Goal: Task Accomplishment & Management: Use online tool/utility

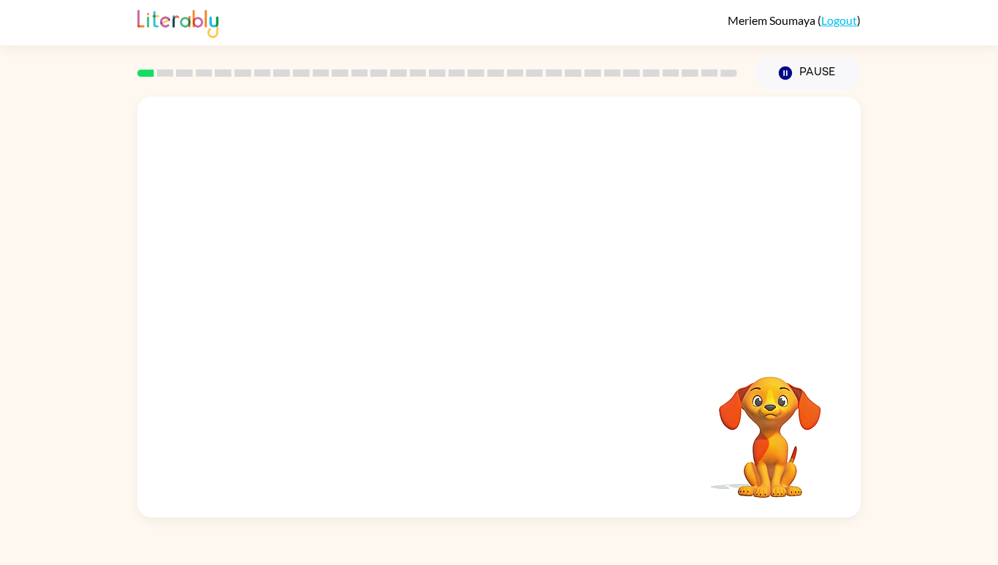
click at [788, 68] on icon "button" at bounding box center [785, 73] width 13 height 13
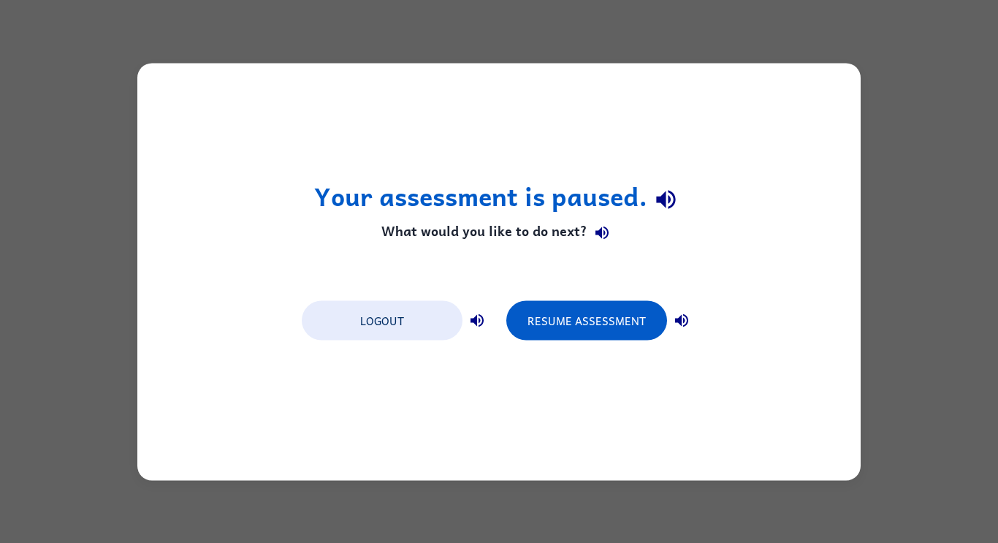
click at [949, 254] on div "Your assessment is paused. What would you like to do next? Logout Resume Assess…" at bounding box center [499, 271] width 998 height 543
click at [621, 303] on button "Resume Assessment" at bounding box center [586, 319] width 161 height 39
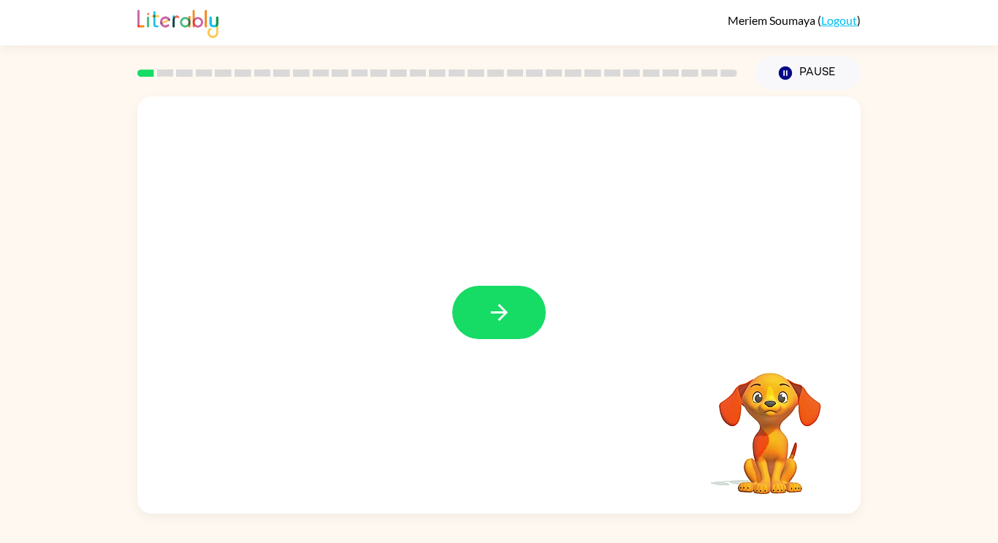
click at [509, 319] on icon "button" at bounding box center [500, 313] width 26 height 26
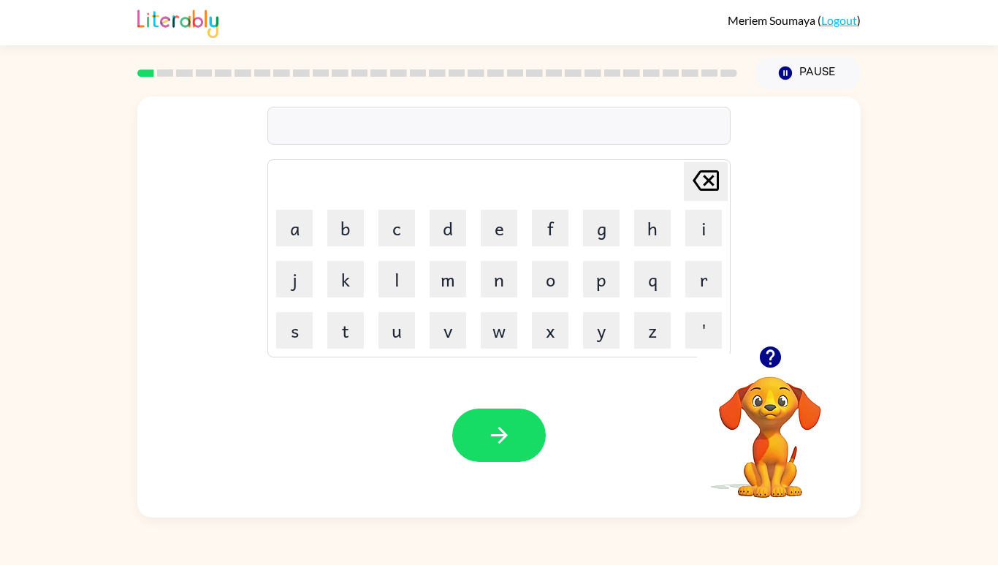
click at [778, 368] on icon "button" at bounding box center [769, 356] width 21 height 21
click at [346, 246] on button "b" at bounding box center [345, 228] width 37 height 37
click at [550, 297] on button "o" at bounding box center [550, 279] width 37 height 37
click at [647, 297] on button "q" at bounding box center [652, 279] width 37 height 37
click at [706, 200] on div "[PERSON_NAME] last character input" at bounding box center [705, 181] width 35 height 37
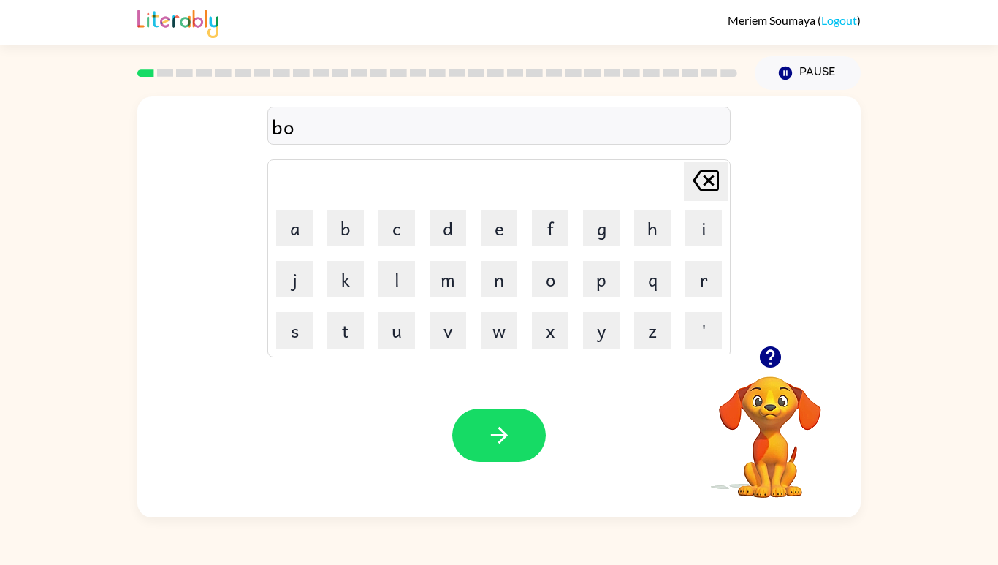
click at [696, 191] on icon at bounding box center [706, 180] width 26 height 20
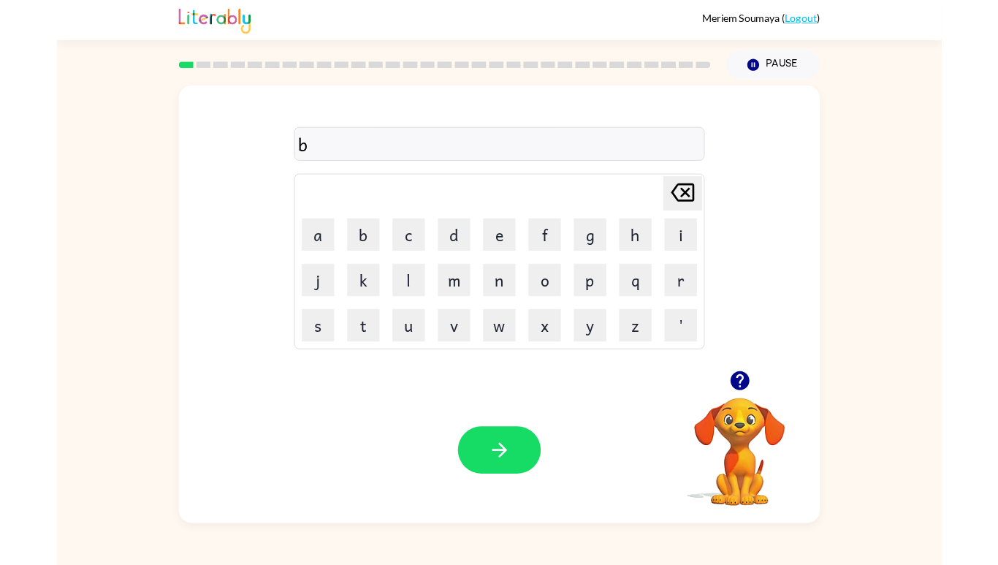
scroll to position [1, 0]
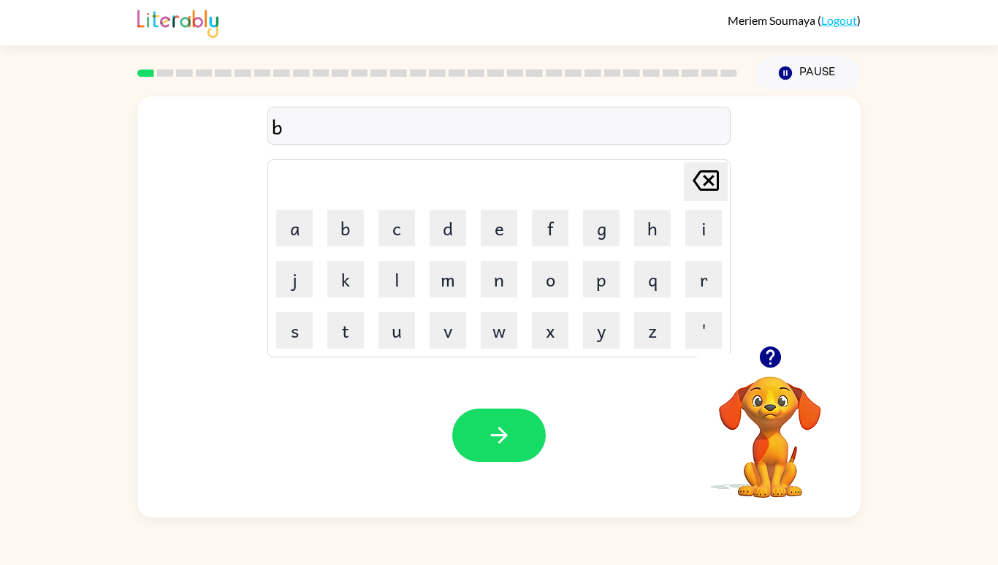
click at [548, 297] on button "o" at bounding box center [550, 279] width 37 height 37
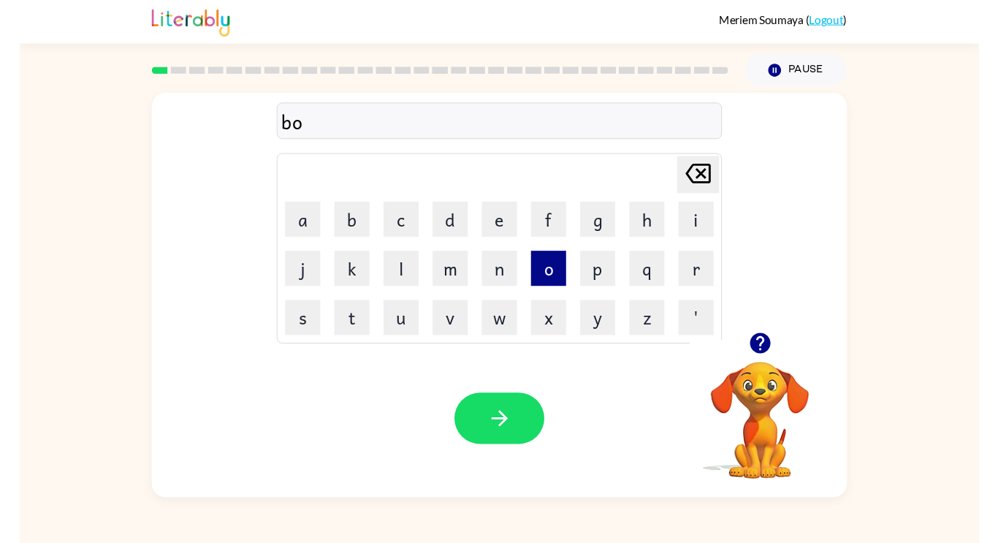
scroll to position [0, 0]
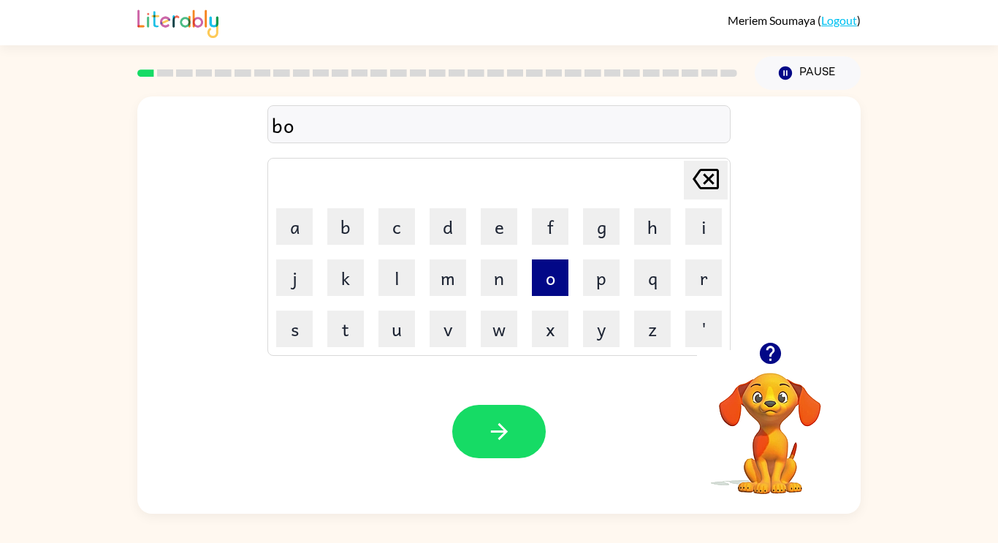
type button "o"
click at [463, 229] on button "d" at bounding box center [448, 226] width 37 height 37
click at [563, 277] on button "o" at bounding box center [550, 277] width 37 height 37
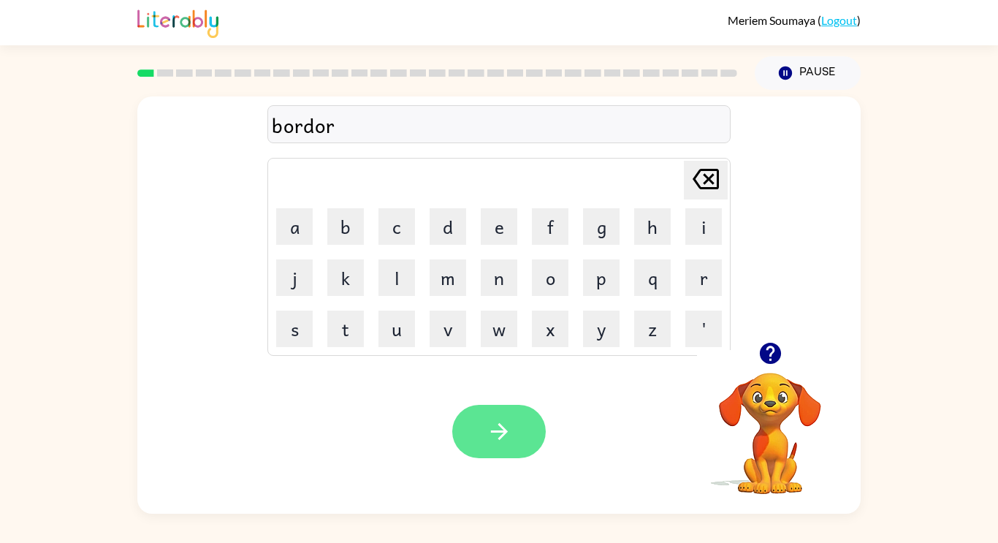
click at [523, 422] on button "button" at bounding box center [499, 431] width 94 height 53
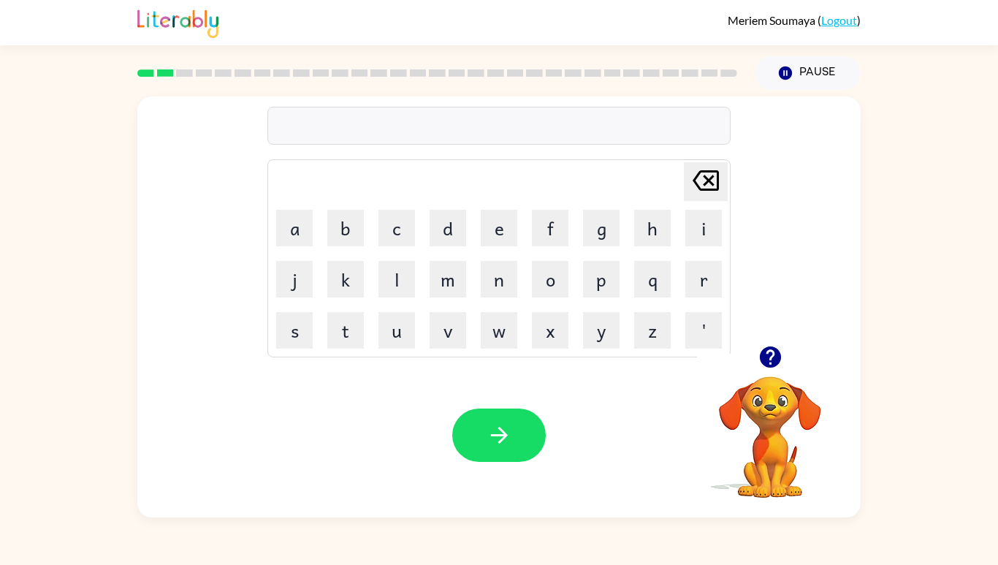
click at [403, 246] on button "c" at bounding box center [397, 228] width 37 height 37
click at [552, 297] on button "o" at bounding box center [550, 279] width 37 height 37
click at [349, 349] on button "t" at bounding box center [345, 330] width 37 height 37
click at [505, 448] on icon "button" at bounding box center [500, 435] width 26 height 26
click at [397, 297] on button "l" at bounding box center [397, 279] width 37 height 37
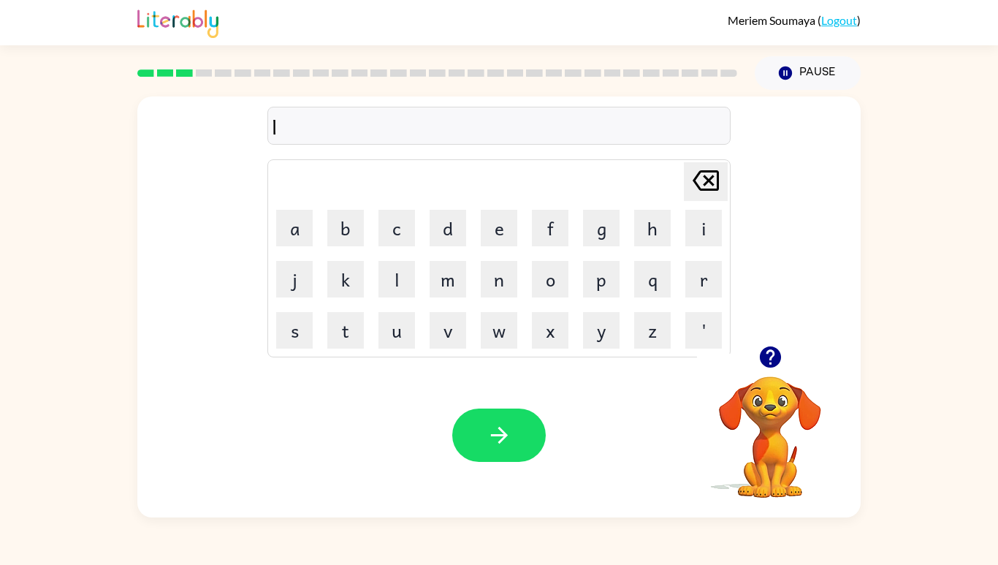
click at [559, 297] on button "o" at bounding box center [550, 279] width 37 height 37
click at [558, 297] on button "o" at bounding box center [550, 279] width 37 height 37
click at [360, 297] on button "k" at bounding box center [345, 279] width 37 height 37
click at [494, 246] on button "e" at bounding box center [499, 228] width 37 height 37
click at [342, 349] on button "t" at bounding box center [345, 330] width 37 height 37
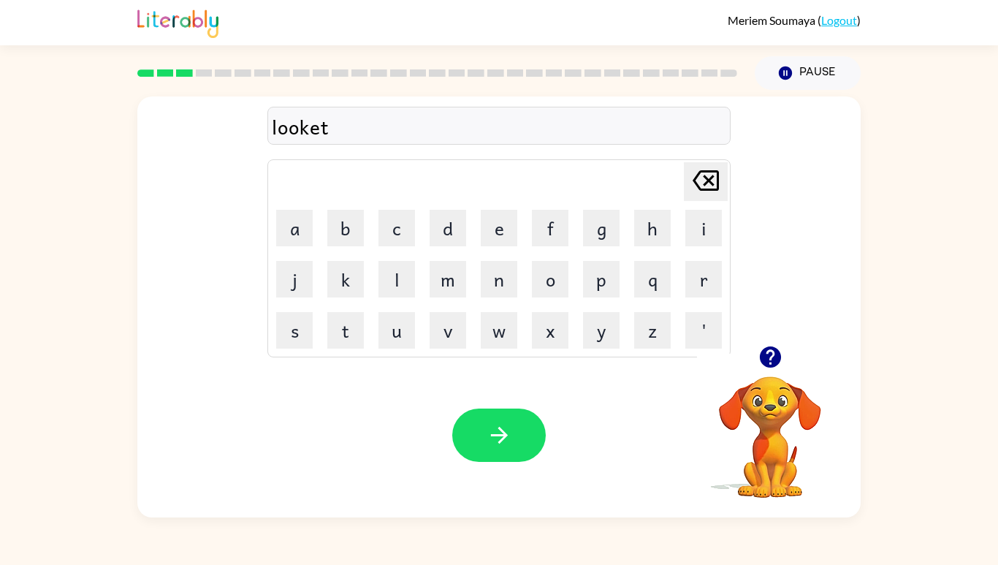
click at [506, 462] on button "button" at bounding box center [499, 435] width 94 height 53
click at [343, 349] on button "t" at bounding box center [345, 330] width 37 height 37
click at [492, 349] on button "w" at bounding box center [499, 330] width 37 height 37
click at [554, 297] on button "o" at bounding box center [550, 279] width 37 height 37
click at [723, 198] on icon "[PERSON_NAME] last character input" at bounding box center [705, 180] width 35 height 35
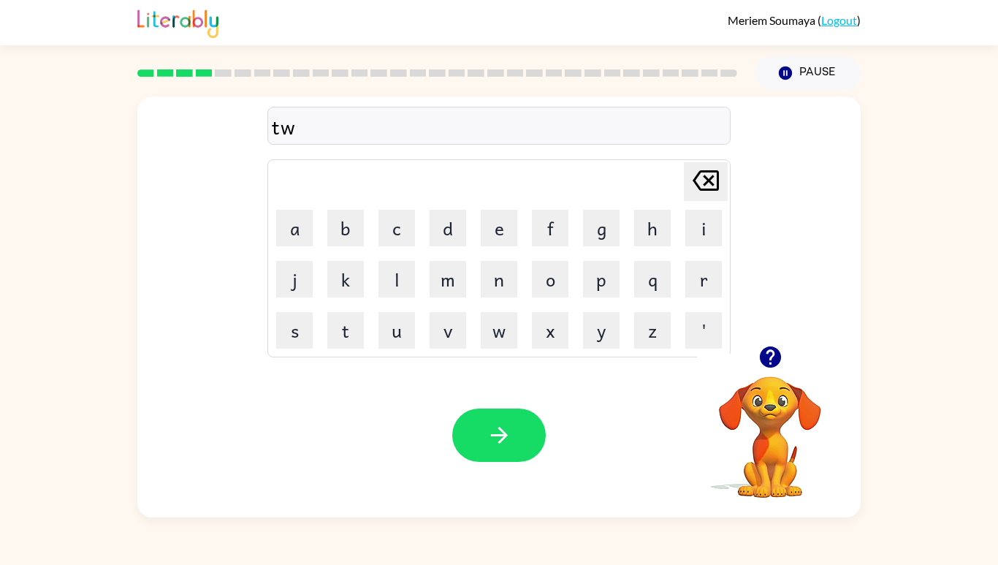
click at [310, 246] on button "a" at bounding box center [294, 228] width 37 height 37
click at [447, 297] on button "m" at bounding box center [448, 279] width 37 height 37
click at [498, 448] on icon "button" at bounding box center [500, 435] width 26 height 26
click at [500, 297] on button "n" at bounding box center [499, 279] width 37 height 37
click at [298, 246] on button "a" at bounding box center [294, 228] width 37 height 37
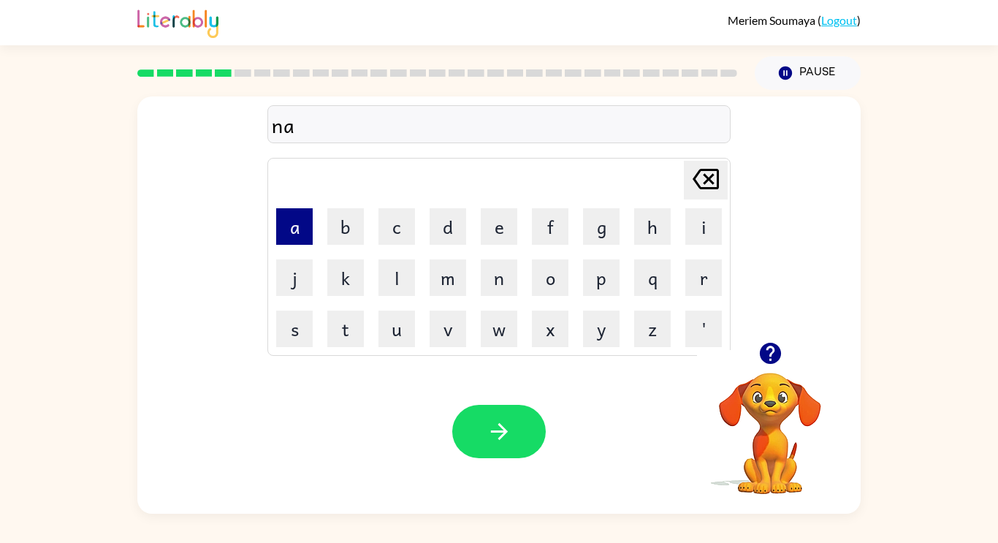
type button "a"
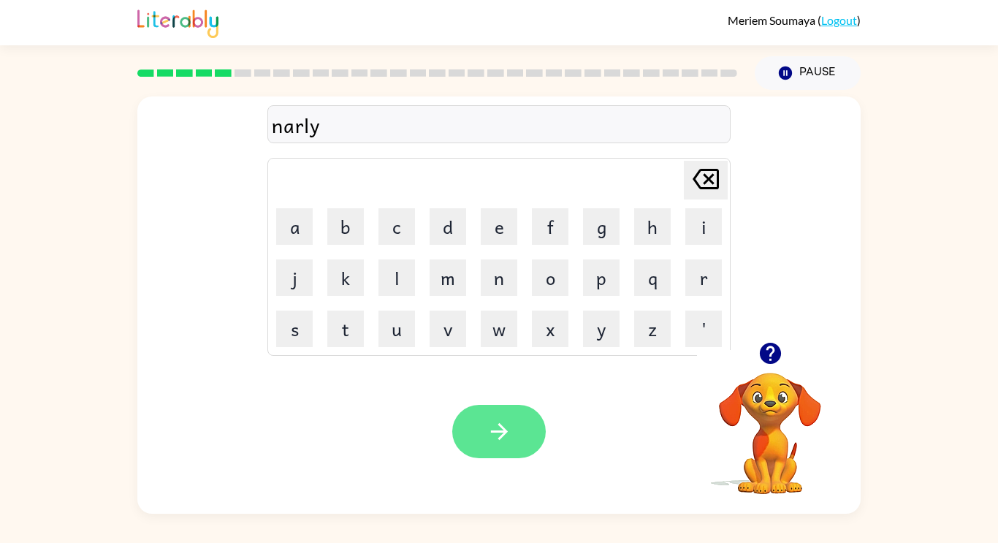
click at [515, 422] on button "button" at bounding box center [499, 431] width 94 height 53
click at [518, 432] on button "button" at bounding box center [499, 431] width 94 height 53
click at [519, 444] on button "button" at bounding box center [499, 431] width 94 height 53
click at [762, 364] on icon "button" at bounding box center [771, 354] width 26 height 26
click at [504, 411] on button "button" at bounding box center [499, 431] width 94 height 53
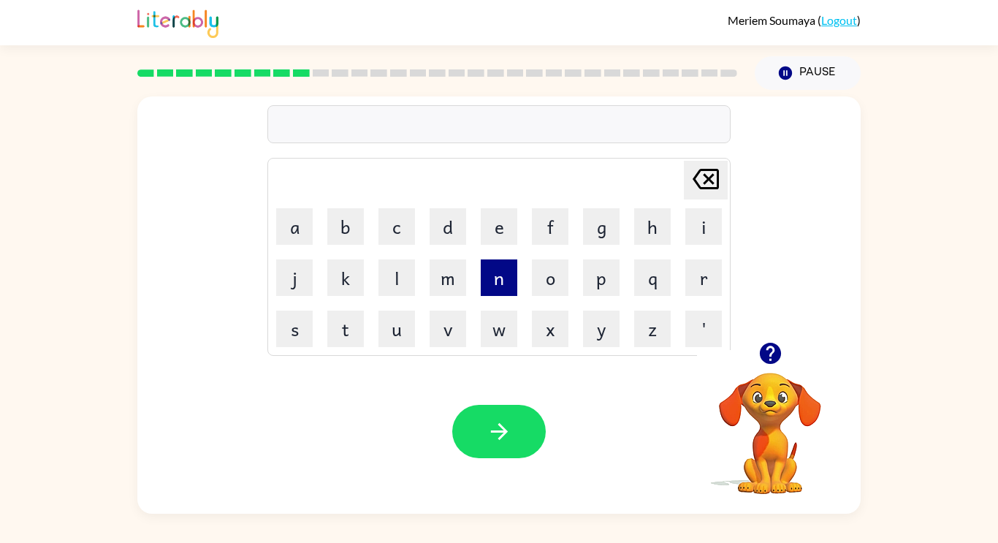
click at [516, 266] on button "n" at bounding box center [499, 277] width 37 height 37
click at [502, 374] on div "Your browser must support playing .mp4 files to use Literably. Please try using…" at bounding box center [498, 431] width 723 height 164
click at [455, 270] on button "m" at bounding box center [448, 277] width 37 height 37
click at [332, 240] on button "b" at bounding box center [345, 226] width 37 height 37
click at [540, 276] on button "o" at bounding box center [550, 277] width 37 height 37
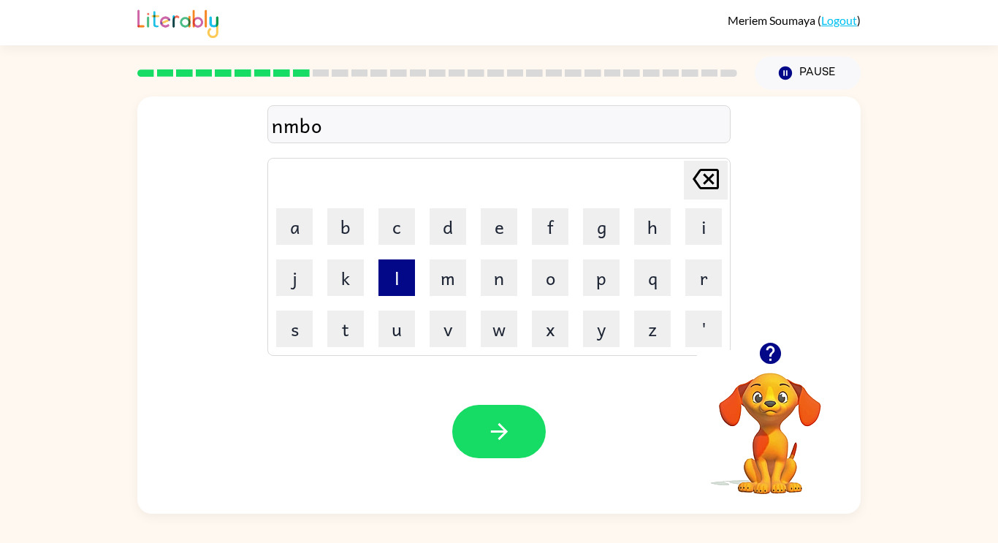
click at [389, 281] on button "l" at bounding box center [397, 277] width 37 height 37
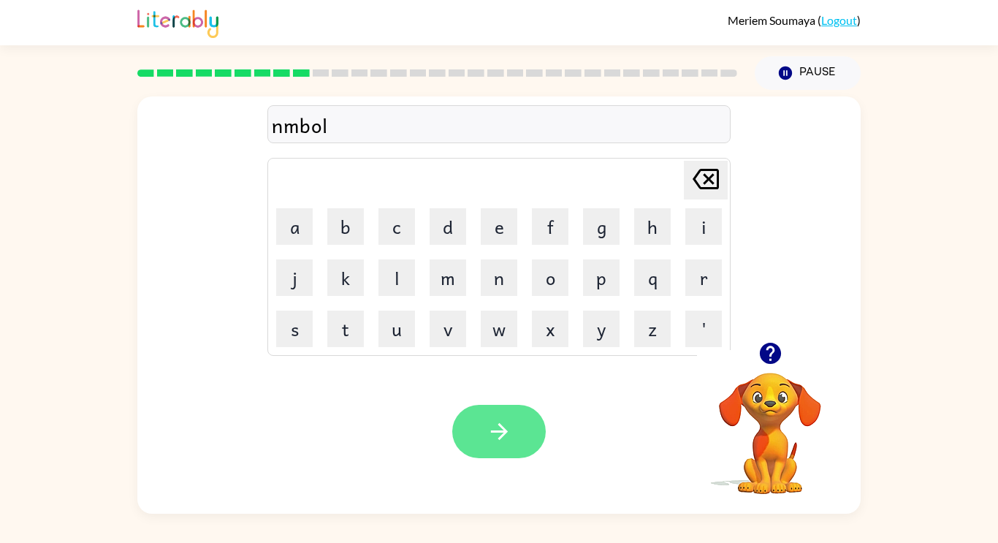
click at [542, 441] on button "button" at bounding box center [499, 431] width 94 height 53
click at [778, 368] on button "button" at bounding box center [770, 353] width 37 height 37
click at [508, 438] on icon "button" at bounding box center [500, 432] width 26 height 26
click at [502, 447] on button "button" at bounding box center [499, 431] width 94 height 53
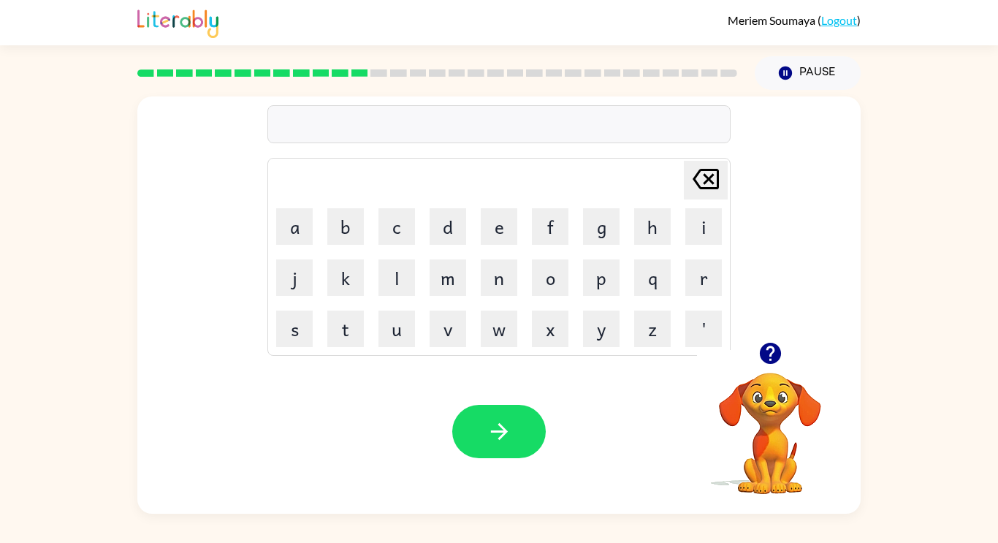
click at [783, 368] on div at bounding box center [770, 353] width 146 height 37
click at [756, 349] on button "button" at bounding box center [770, 353] width 37 height 37
click at [509, 428] on icon "button" at bounding box center [500, 432] width 26 height 26
click at [499, 436] on icon "button" at bounding box center [500, 432] width 26 height 26
click at [504, 420] on icon "button" at bounding box center [500, 432] width 26 height 26
